Goal: Communication & Community: Answer question/provide support

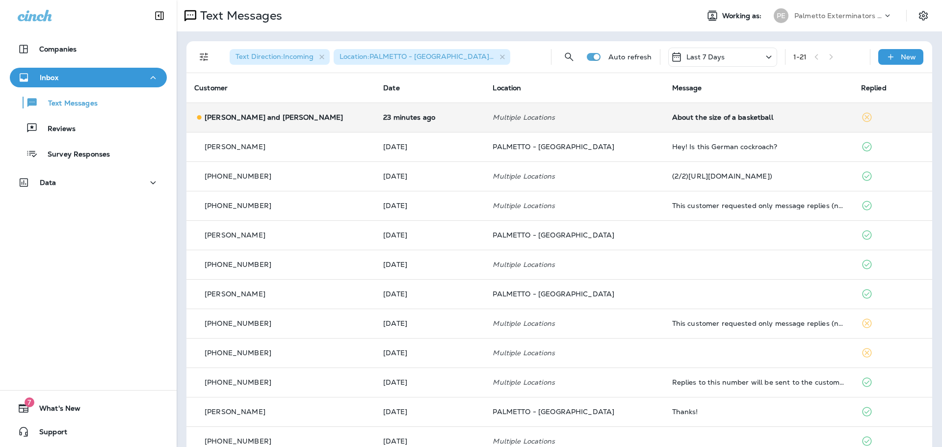
click at [304, 115] on div "[PERSON_NAME] and [PERSON_NAME]" at bounding box center [280, 117] width 173 height 10
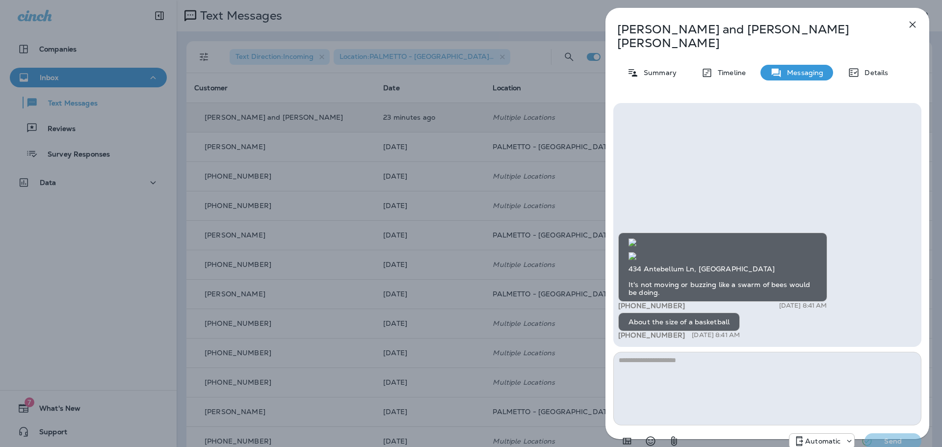
scroll to position [-98, 0]
click at [914, 22] on icon "button" at bounding box center [913, 25] width 12 height 12
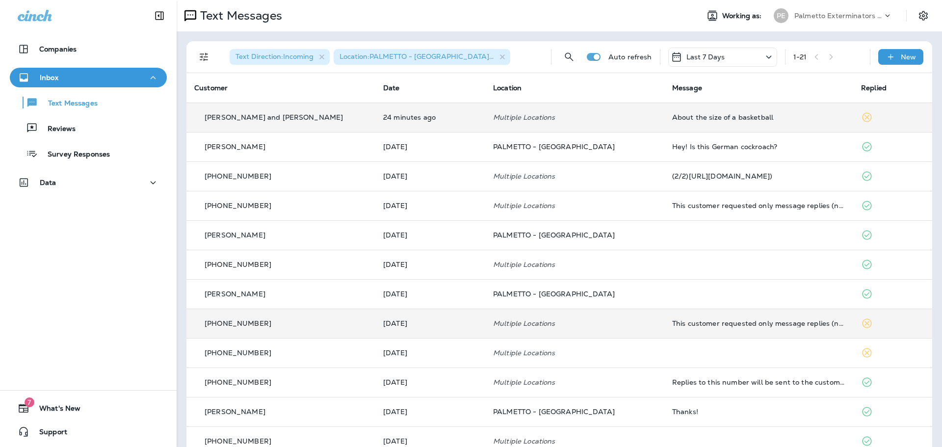
click at [613, 324] on p "Multiple Locations" at bounding box center [574, 324] width 163 height 8
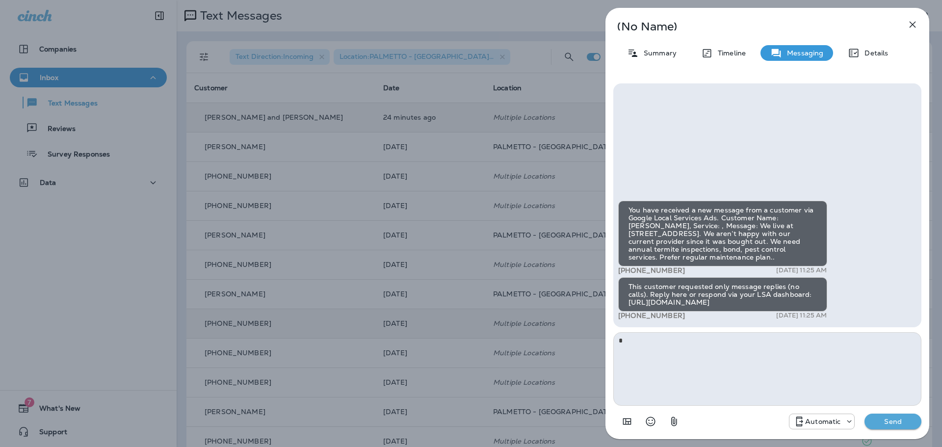
type textarea "*"
click at [902, 419] on p "Send" at bounding box center [893, 421] width 41 height 9
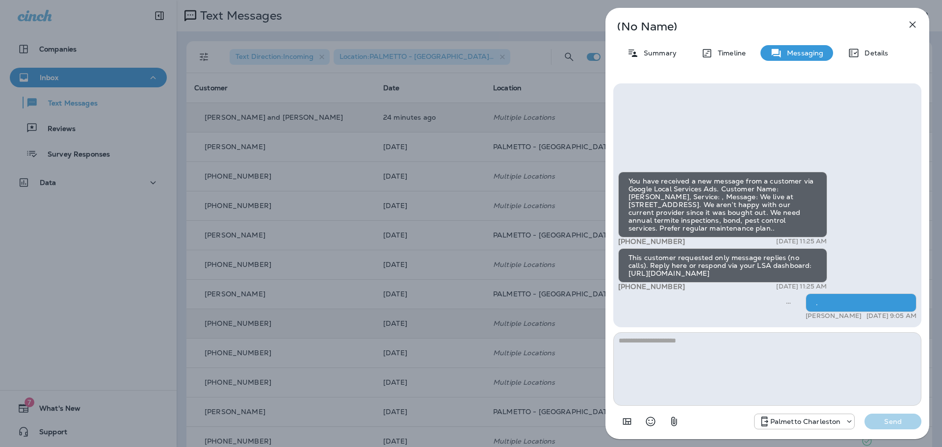
click at [915, 27] on icon "button" at bounding box center [913, 25] width 6 height 6
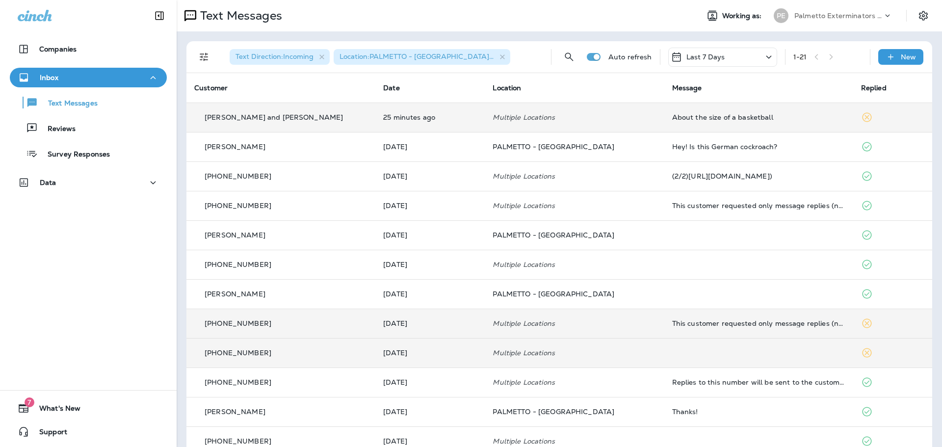
click at [778, 353] on td at bounding box center [759, 352] width 189 height 29
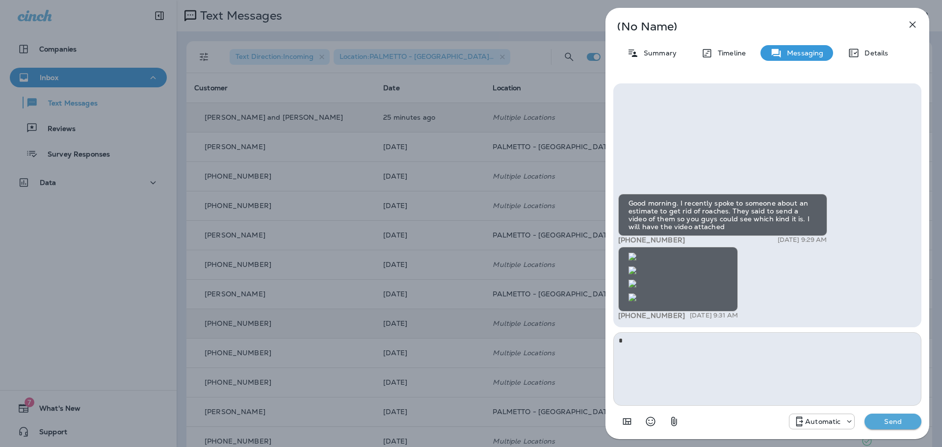
type textarea "*"
click at [893, 421] on p "Send" at bounding box center [893, 421] width 41 height 9
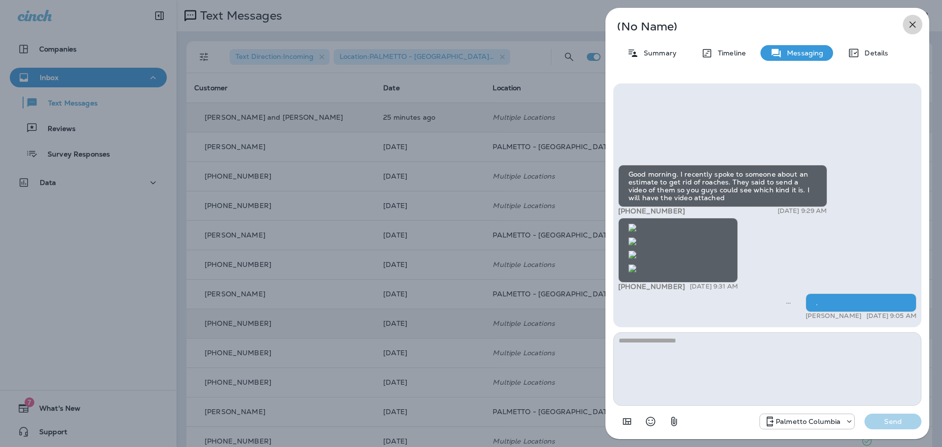
click at [909, 27] on icon "button" at bounding box center [913, 25] width 12 height 12
